Goal: Information Seeking & Learning: Learn about a topic

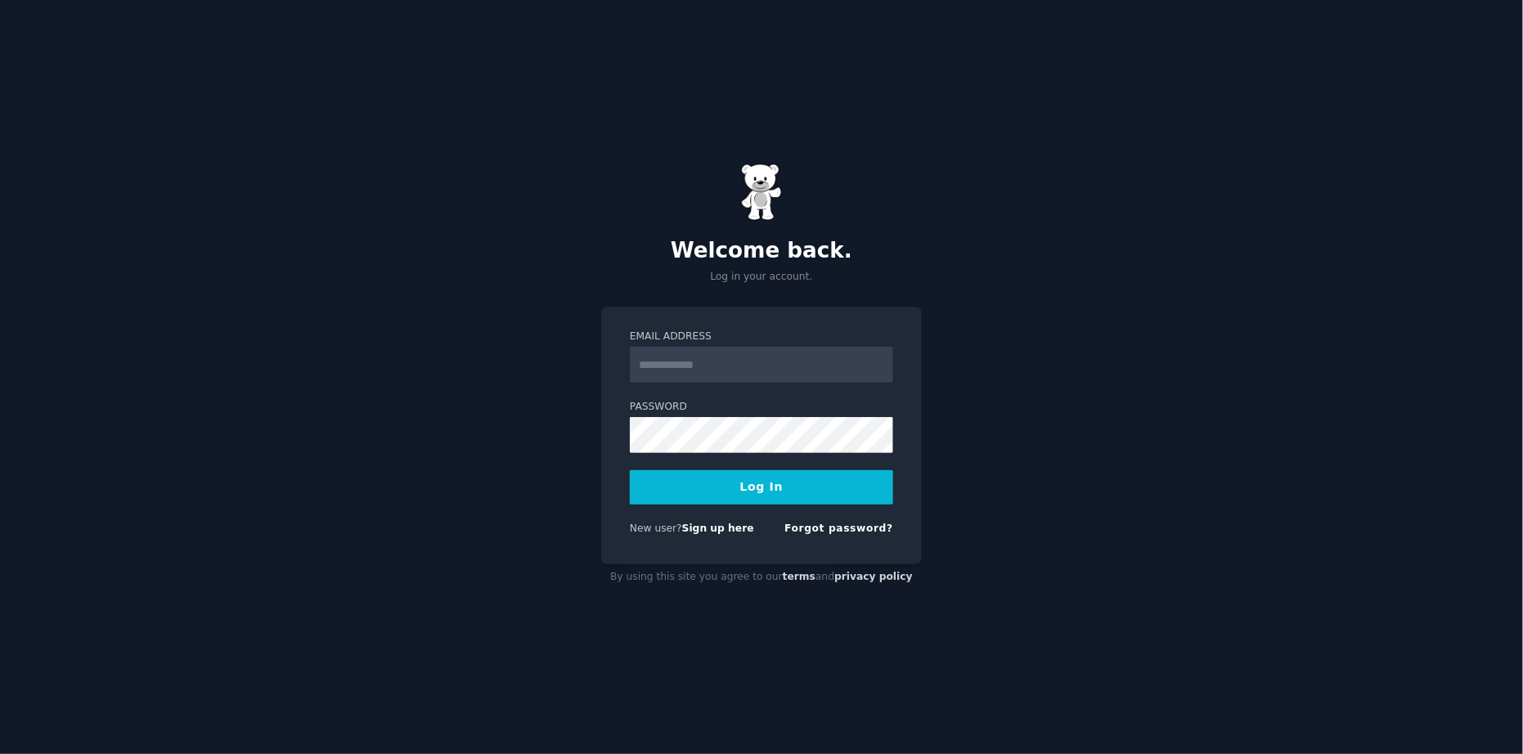
click at [716, 355] on input "Email Address" at bounding box center [761, 365] width 263 height 36
type input "**********"
click at [763, 484] on button "Log In" at bounding box center [761, 487] width 263 height 34
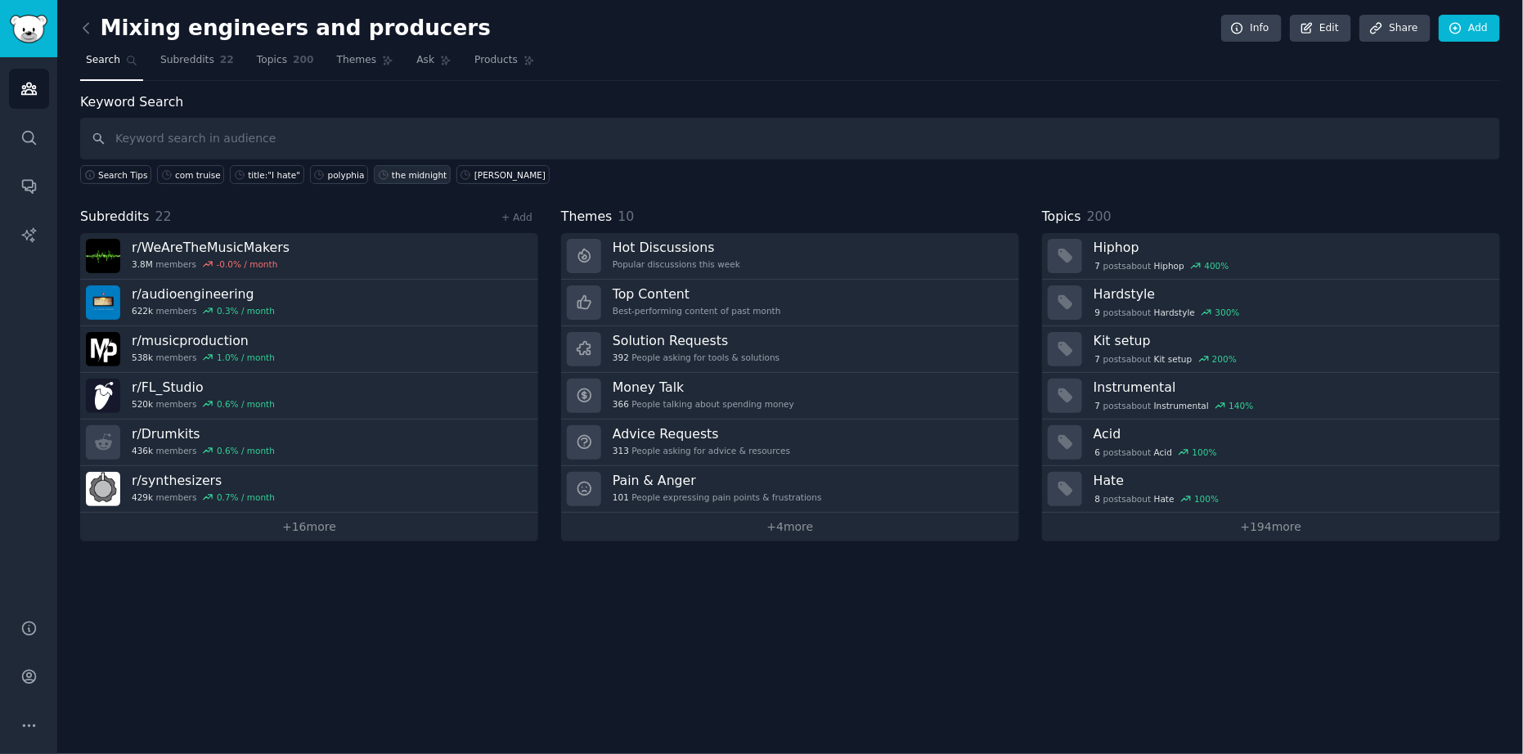
click at [398, 174] on div "the midnight" at bounding box center [419, 174] width 55 height 11
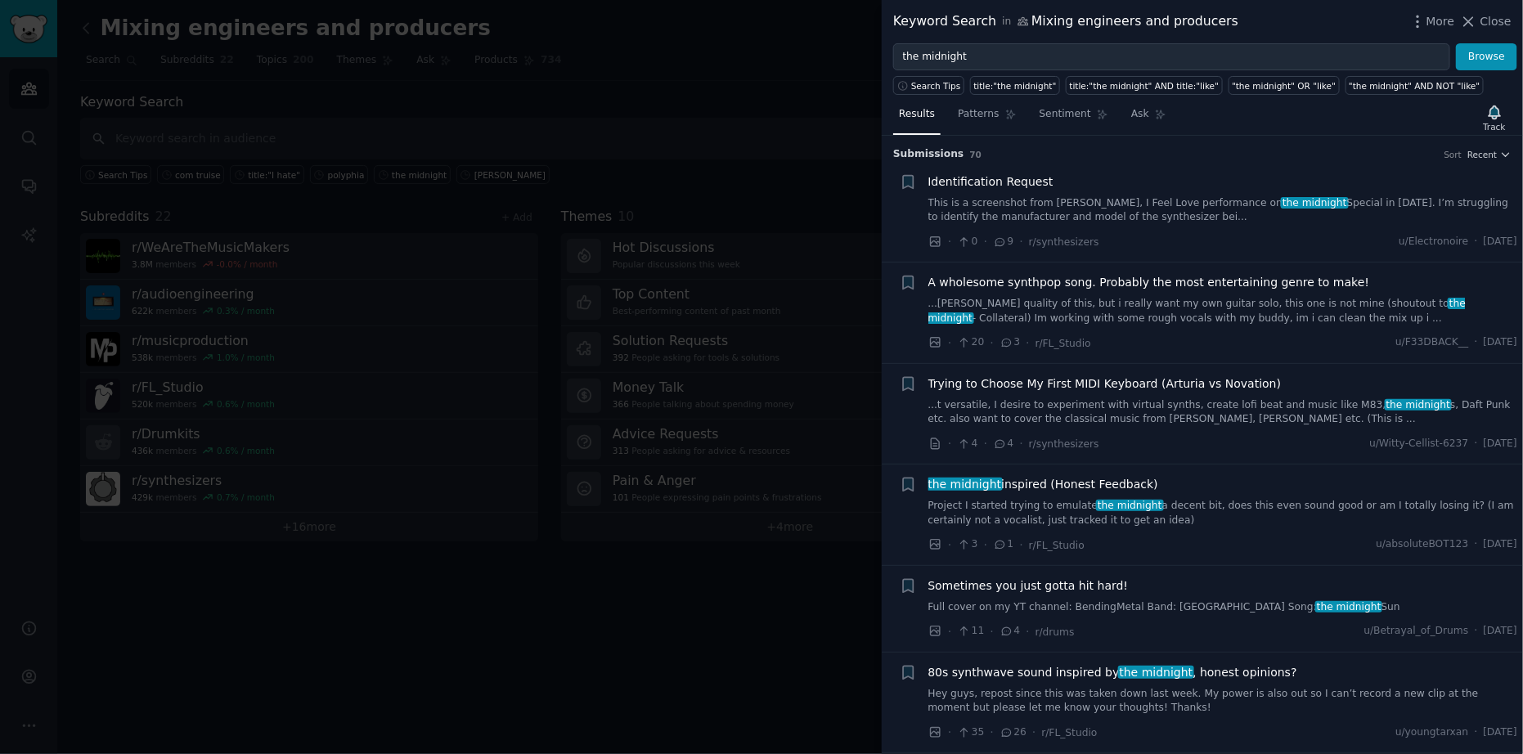
click at [484, 144] on div at bounding box center [761, 377] width 1523 height 754
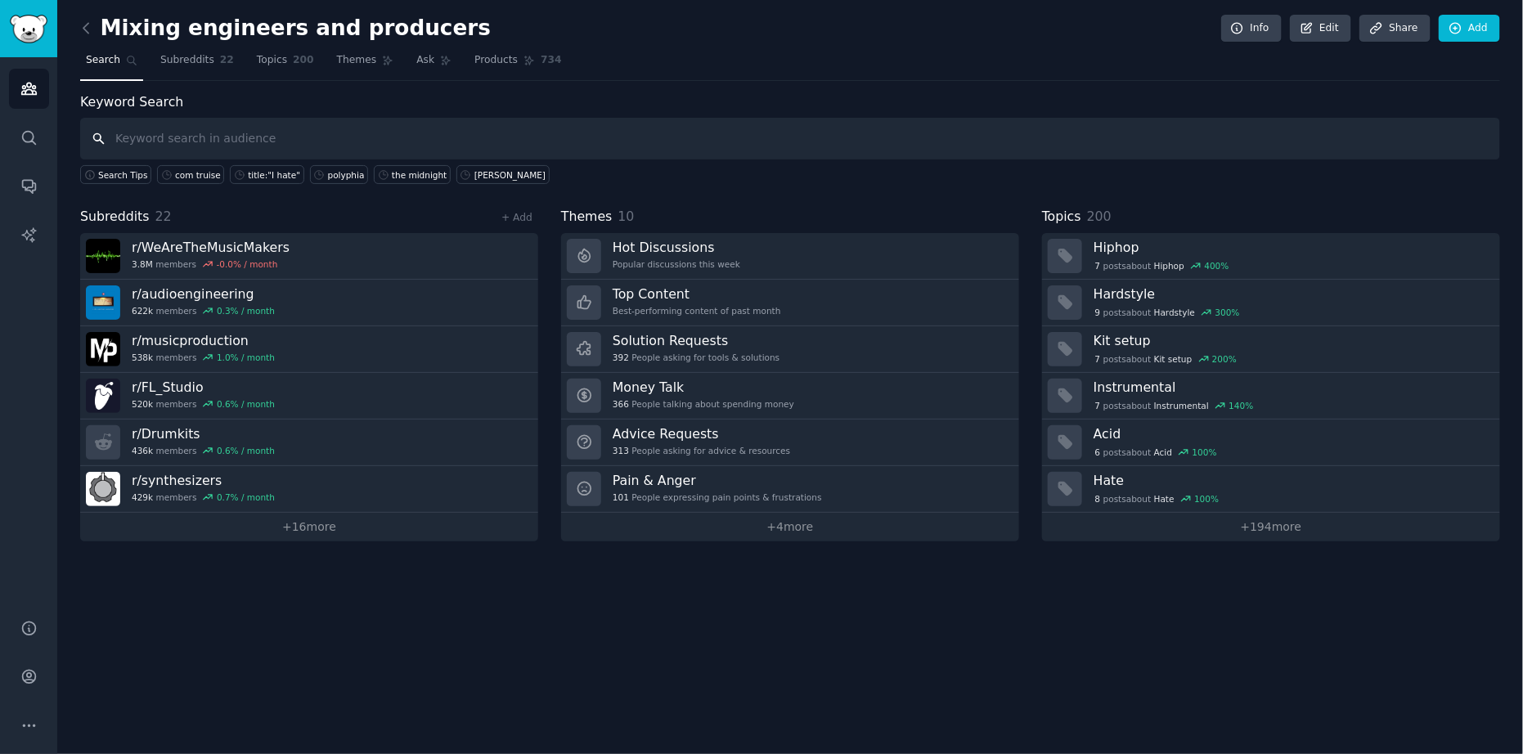
click at [475, 133] on input "text" at bounding box center [790, 139] width 1420 height 42
type input "tal-drum"
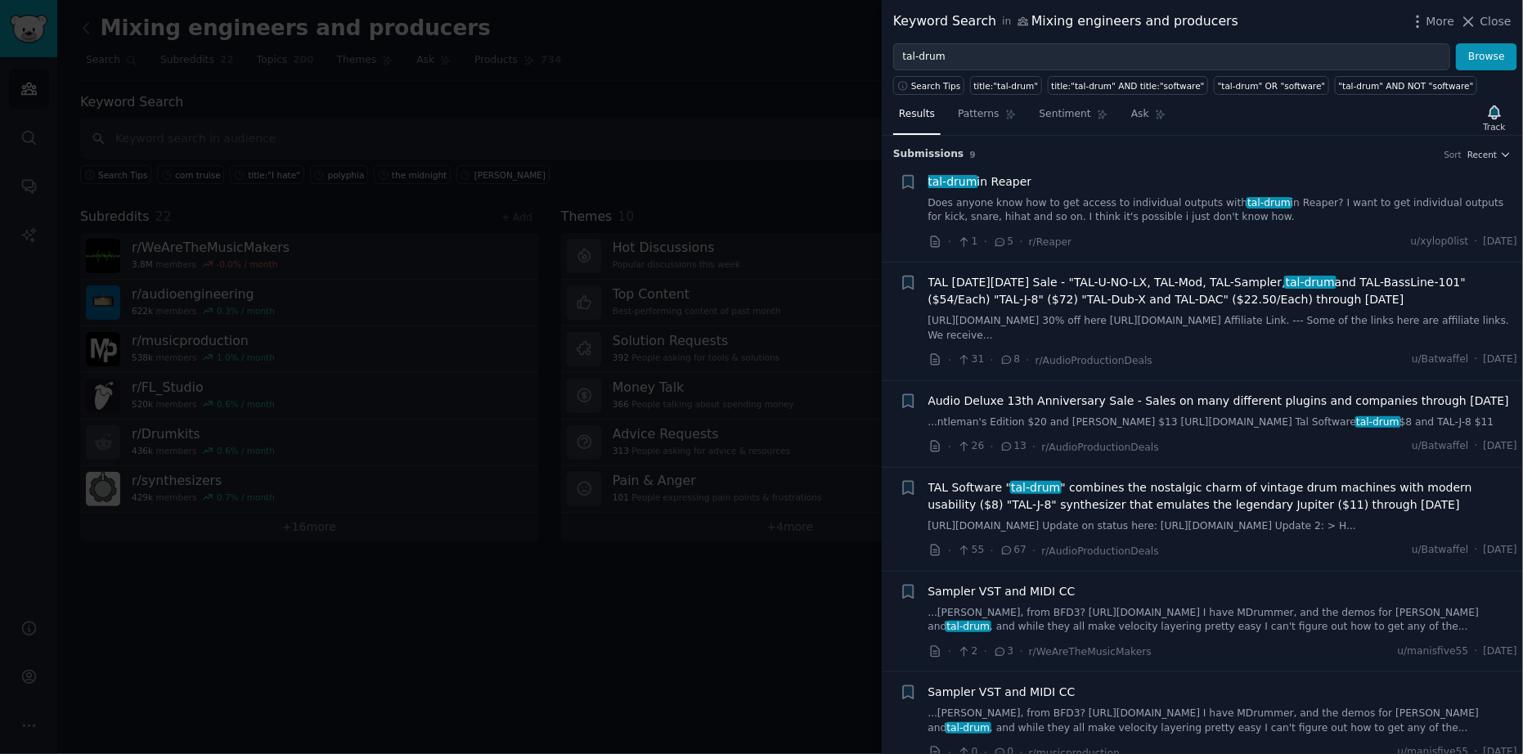
click at [748, 158] on div at bounding box center [761, 377] width 1523 height 754
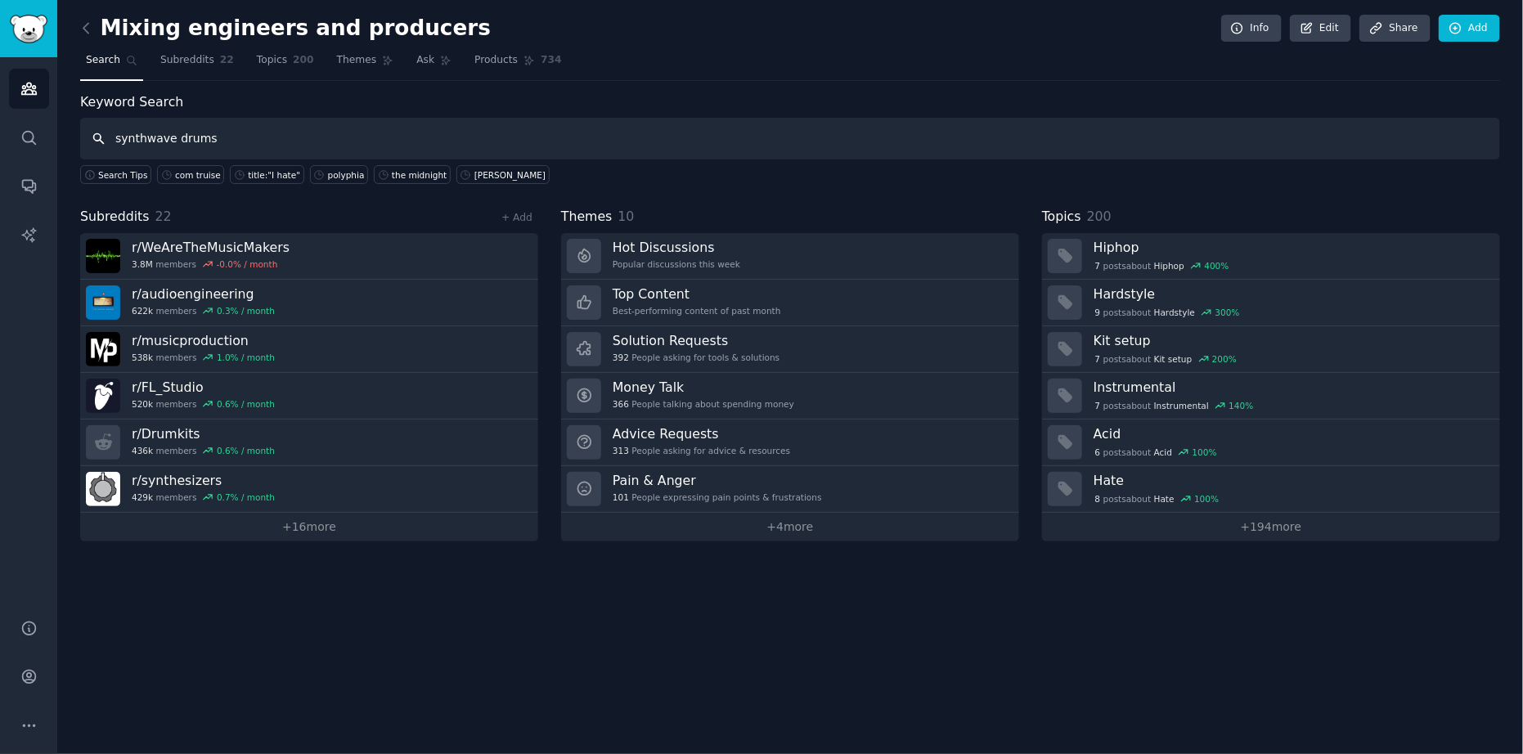
type input "synthwave drums"
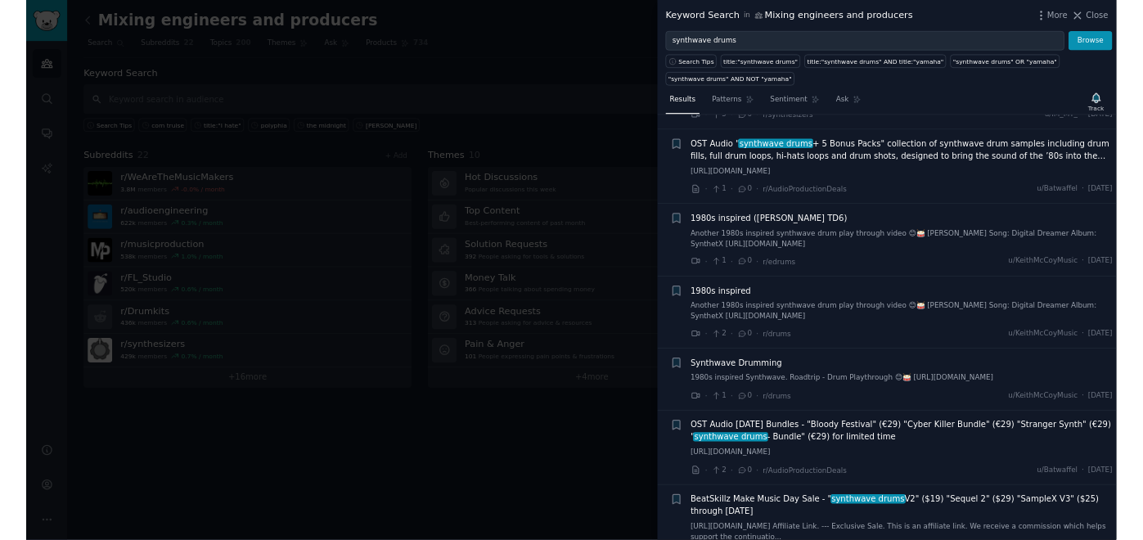
scroll to position [655, 0]
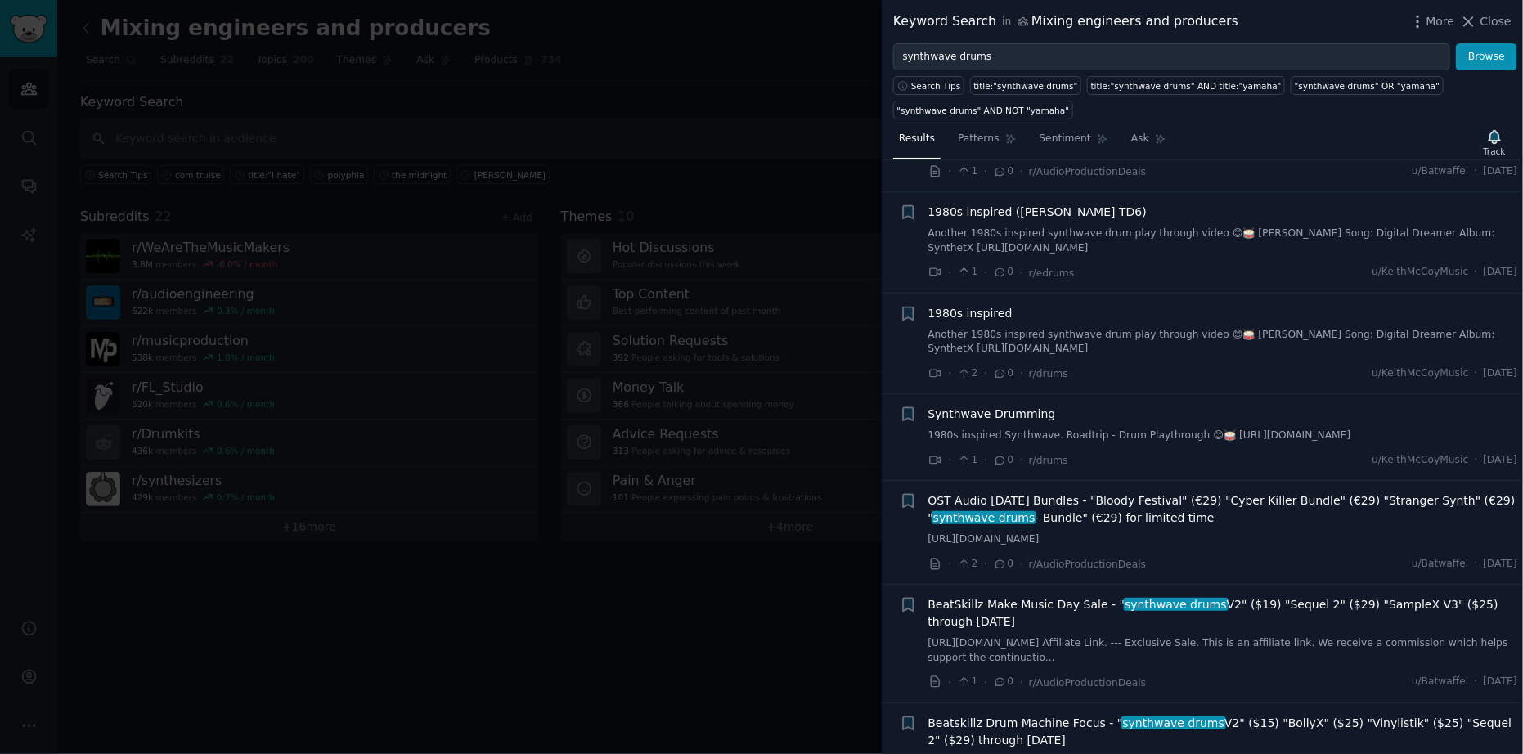
click at [761, 569] on div at bounding box center [761, 377] width 1523 height 754
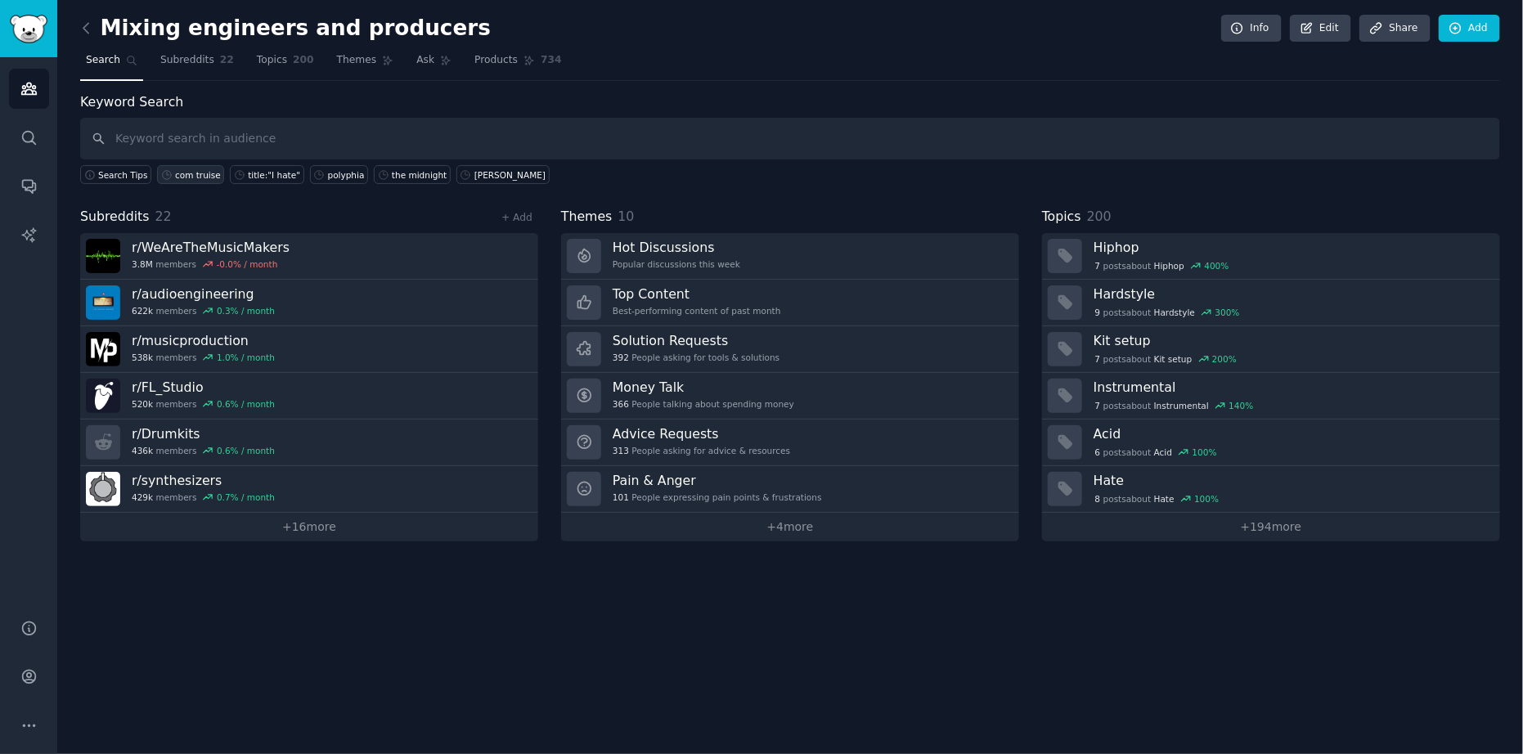
click at [184, 169] on div "com truise" at bounding box center [198, 174] width 46 height 11
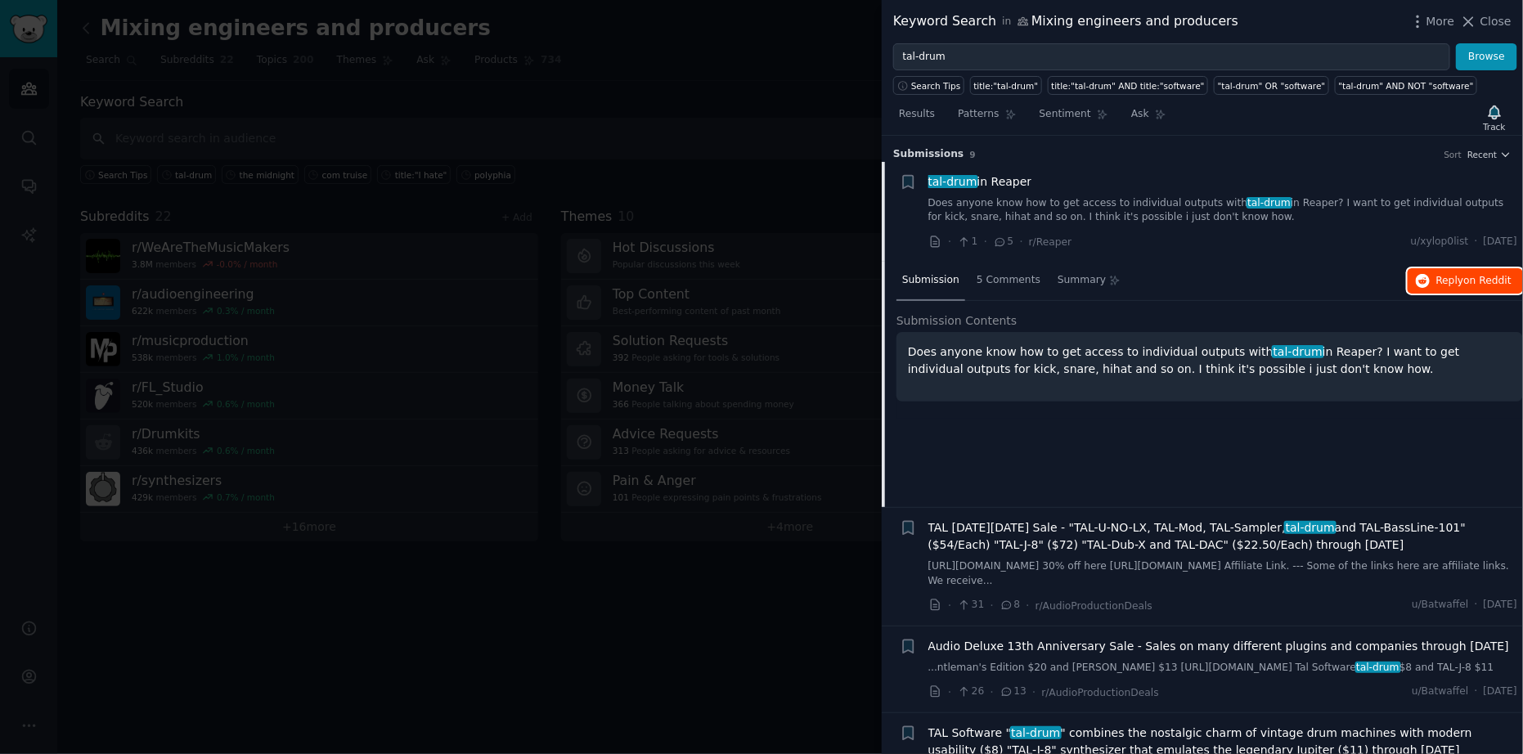
click at [1433, 283] on button "Reply on Reddit" at bounding box center [1465, 281] width 115 height 26
